Goal: Find specific page/section: Find specific page/section

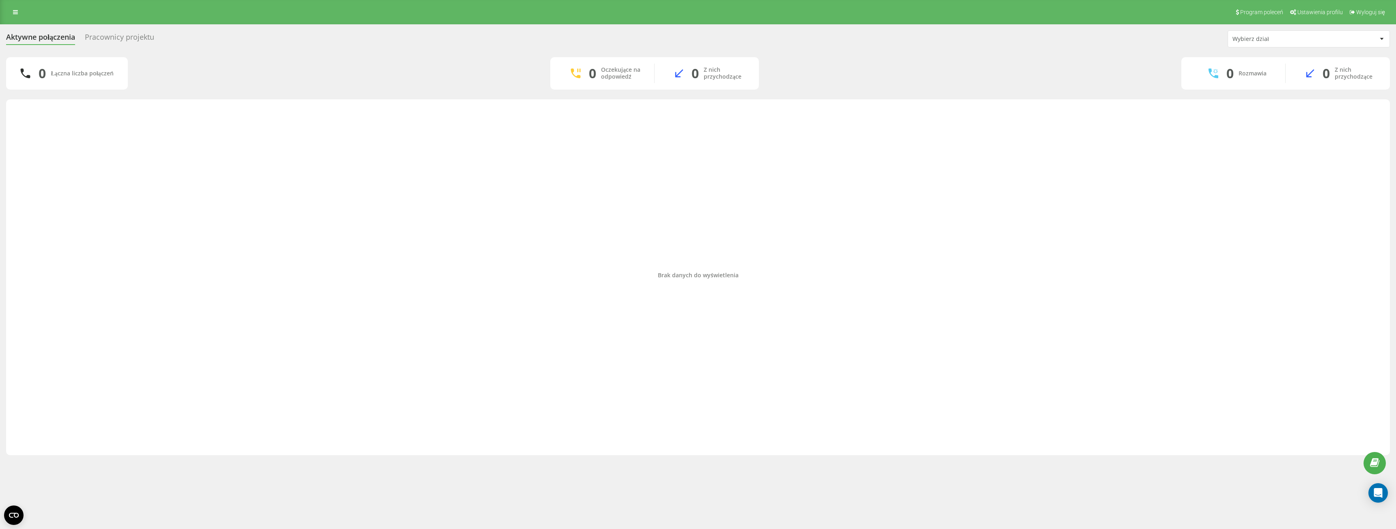
click at [118, 34] on div "Pracownicy projektu" at bounding box center [119, 39] width 69 height 13
